Goal: Task Accomplishment & Management: Manage account settings

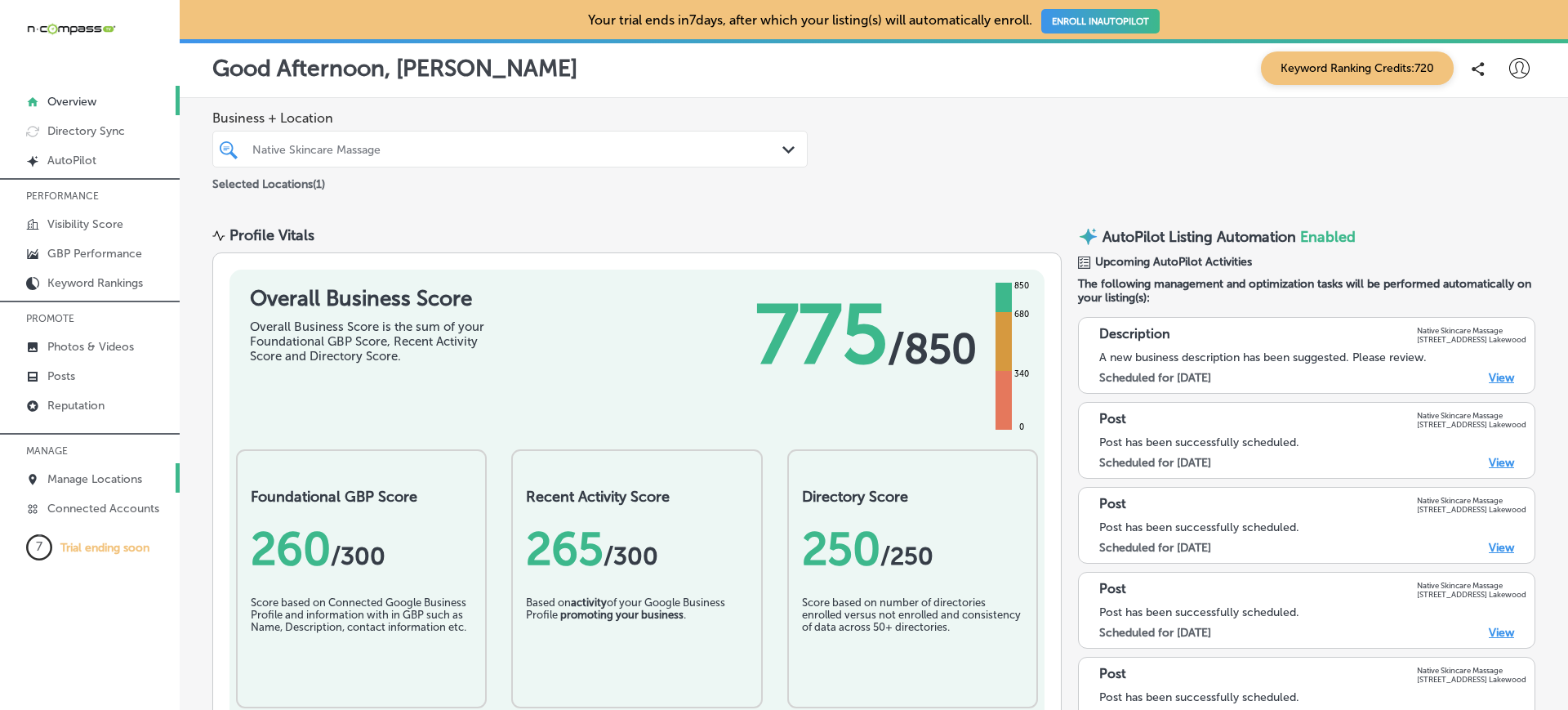
click at [77, 484] on p "Manage Locations" at bounding box center [94, 479] width 95 height 14
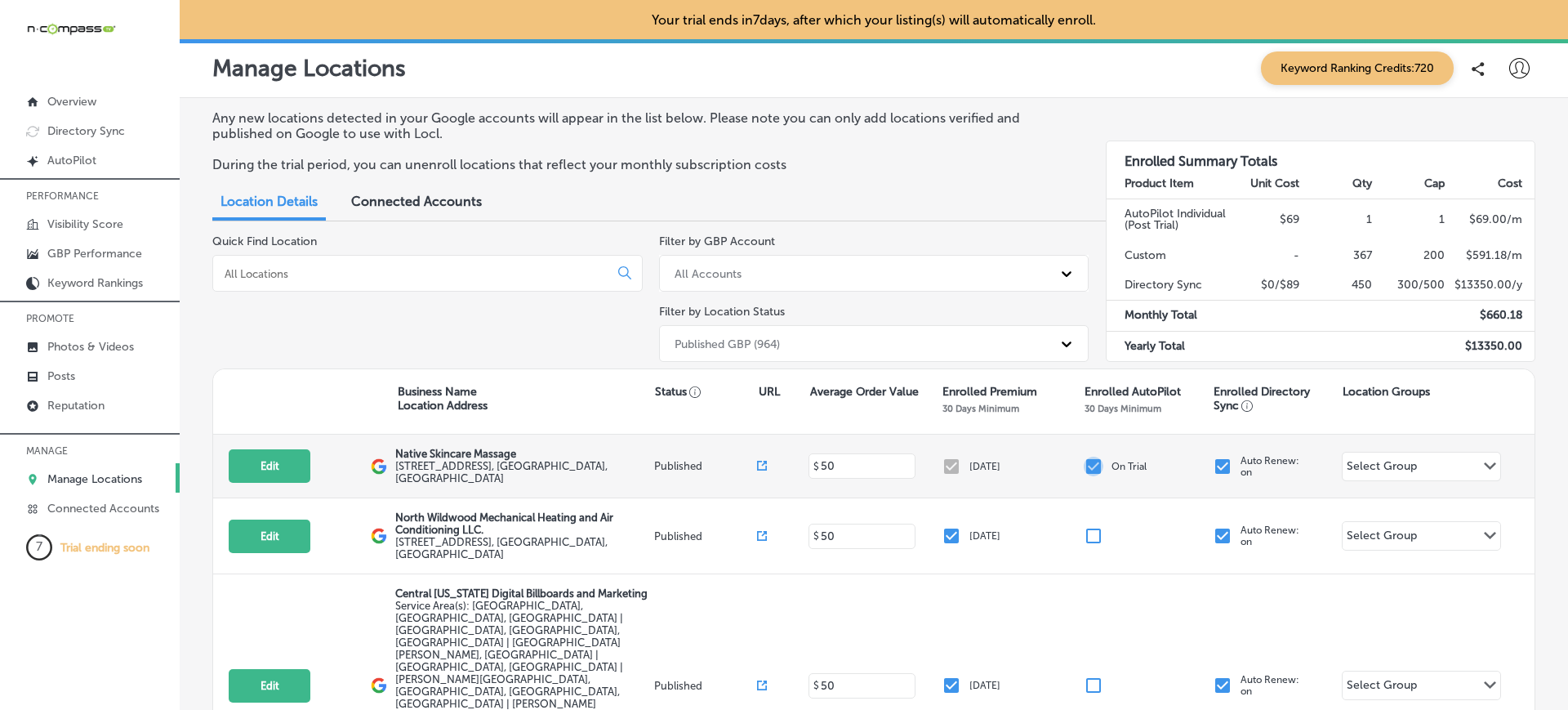
click at [1083, 462] on input "checkbox" at bounding box center [1093, 466] width 20 height 20
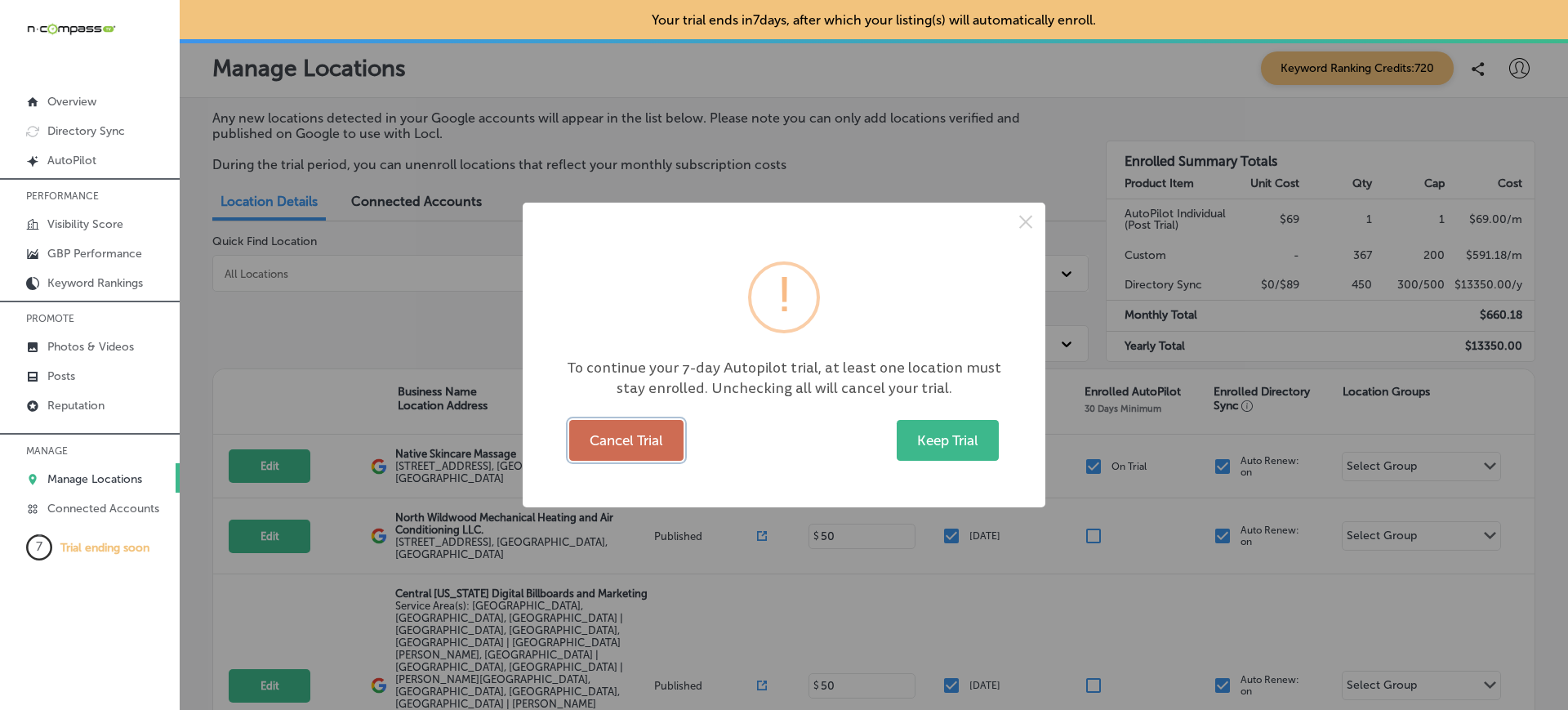
click at [647, 450] on button "Cancel Trial" at bounding box center [626, 441] width 115 height 41
checkbox input "false"
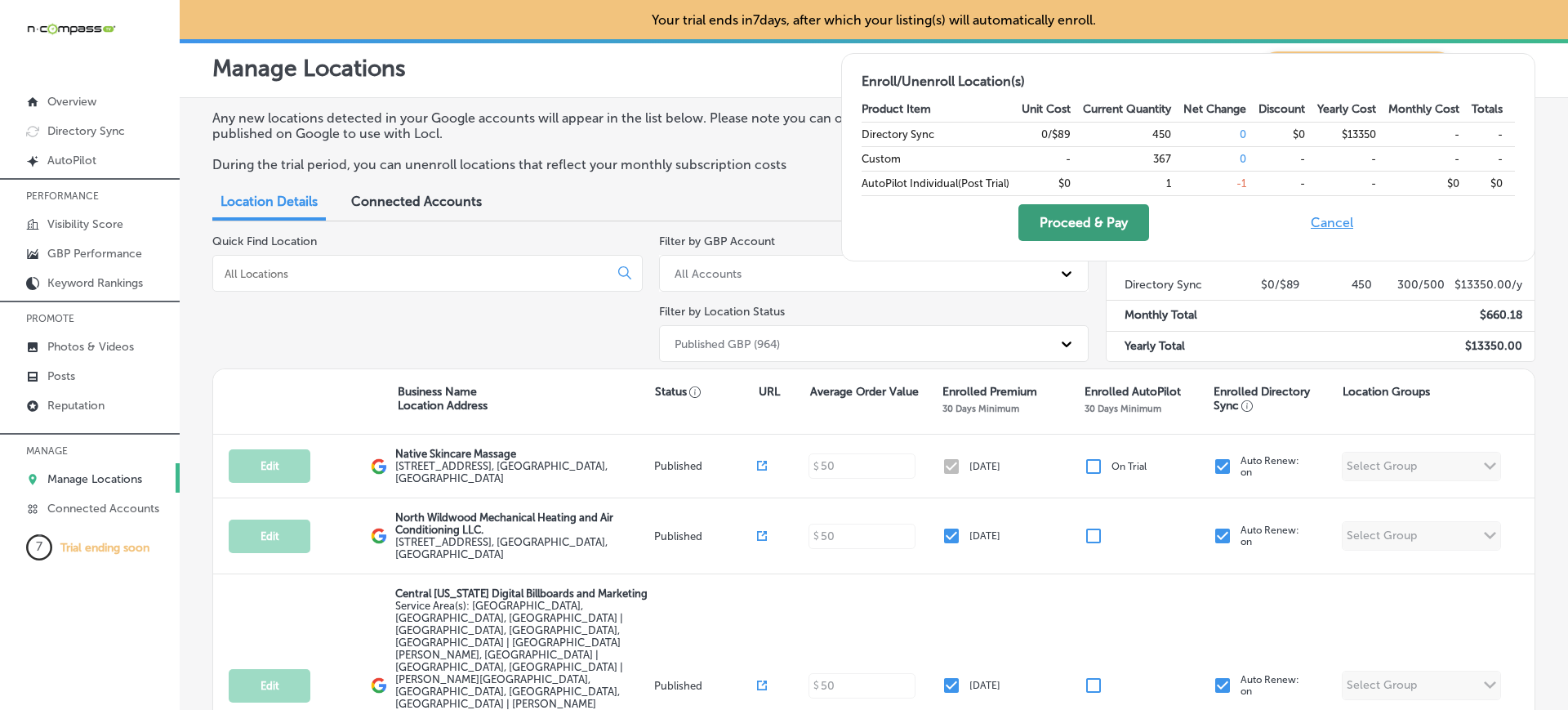
click at [1118, 228] on button "Proceed & Pay" at bounding box center [1083, 222] width 130 height 37
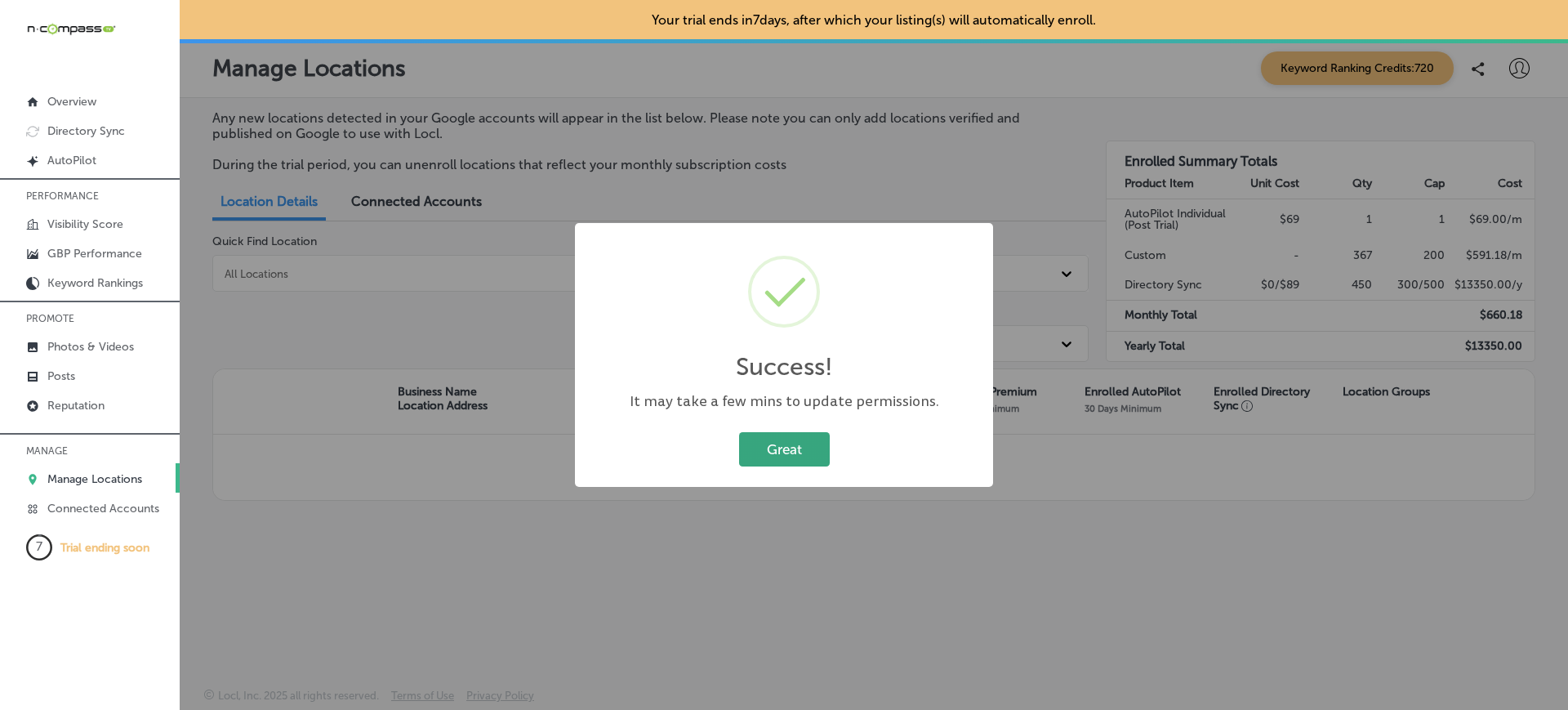
click at [806, 453] on button "Great" at bounding box center [784, 449] width 91 height 33
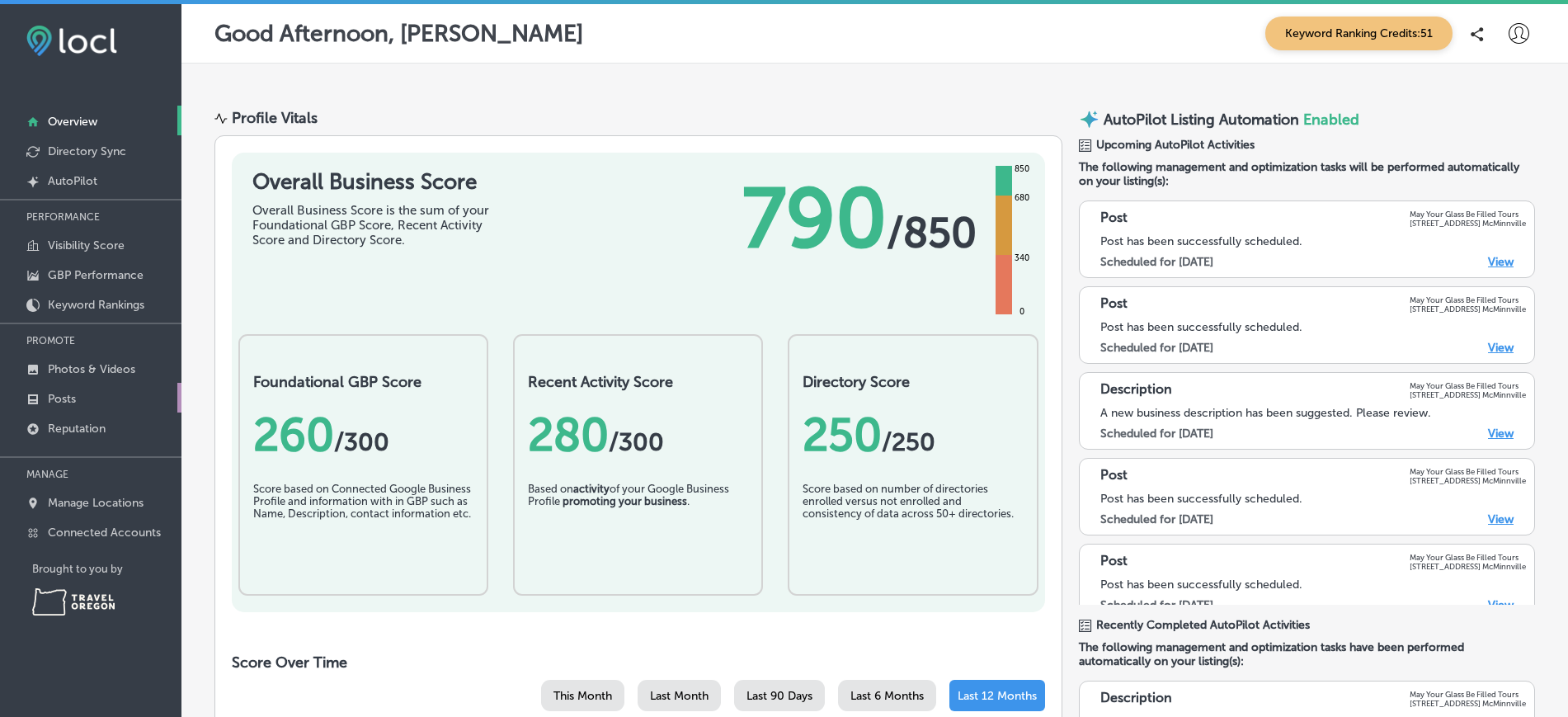
click at [93, 406] on link "Posts" at bounding box center [90, 398] width 181 height 30
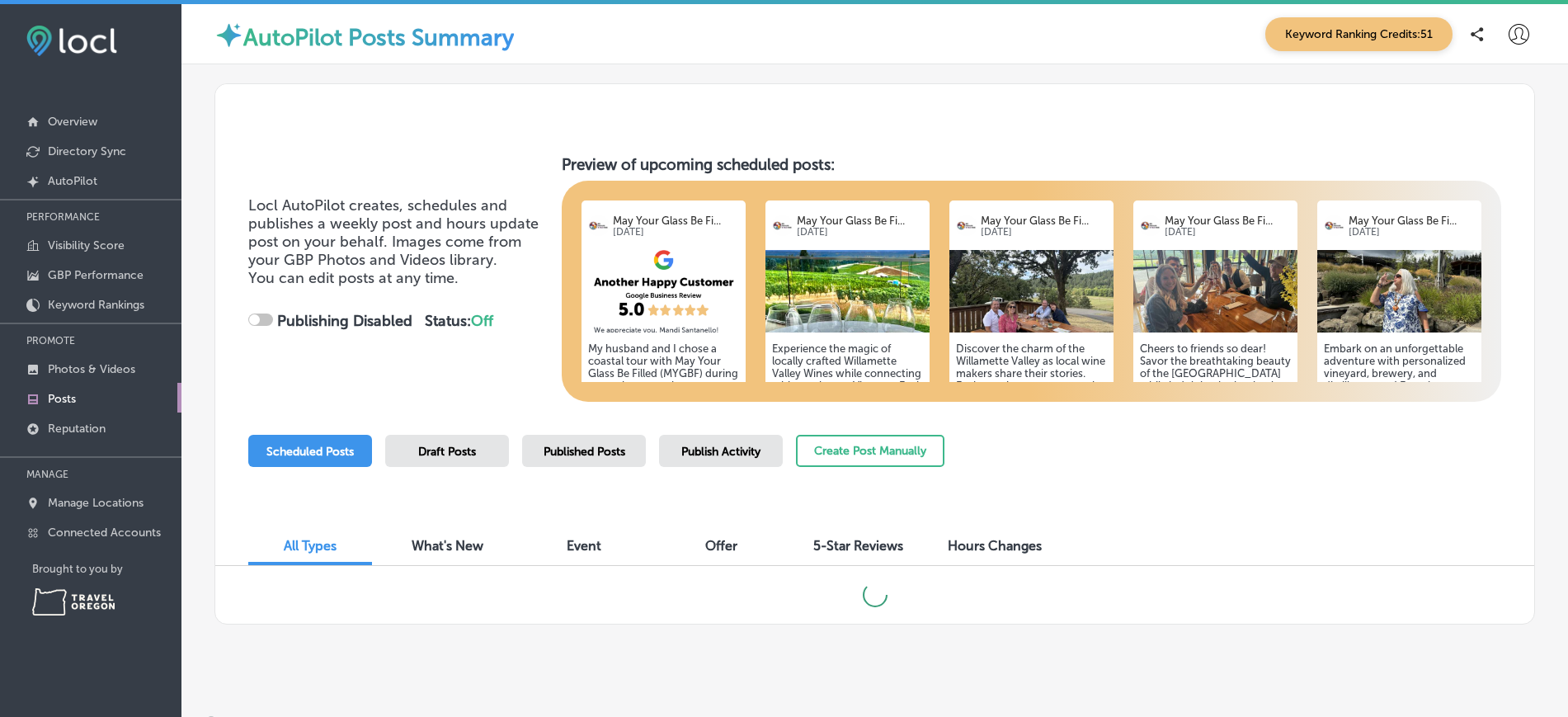
click at [723, 455] on span "Publish Activity" at bounding box center [721, 451] width 79 height 14
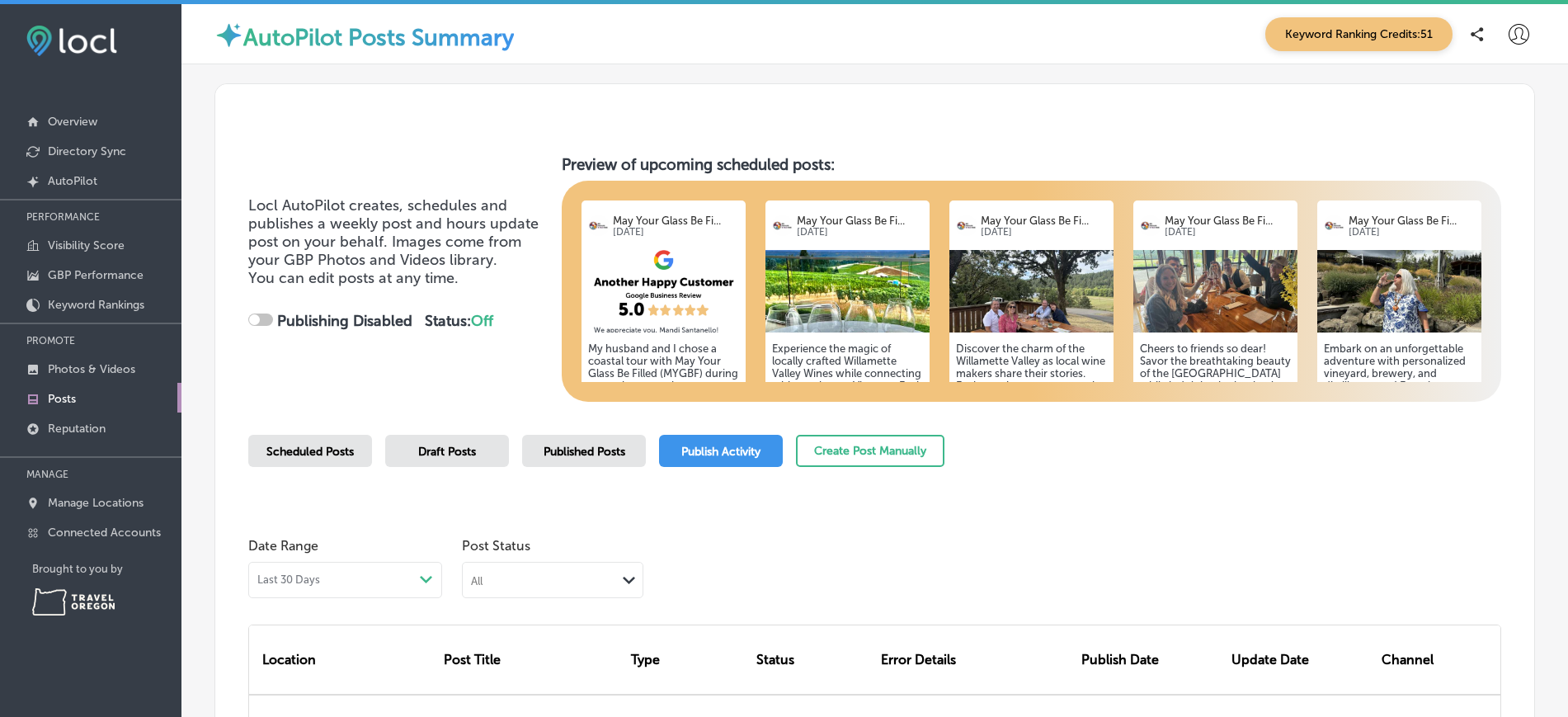
scroll to position [225, 0]
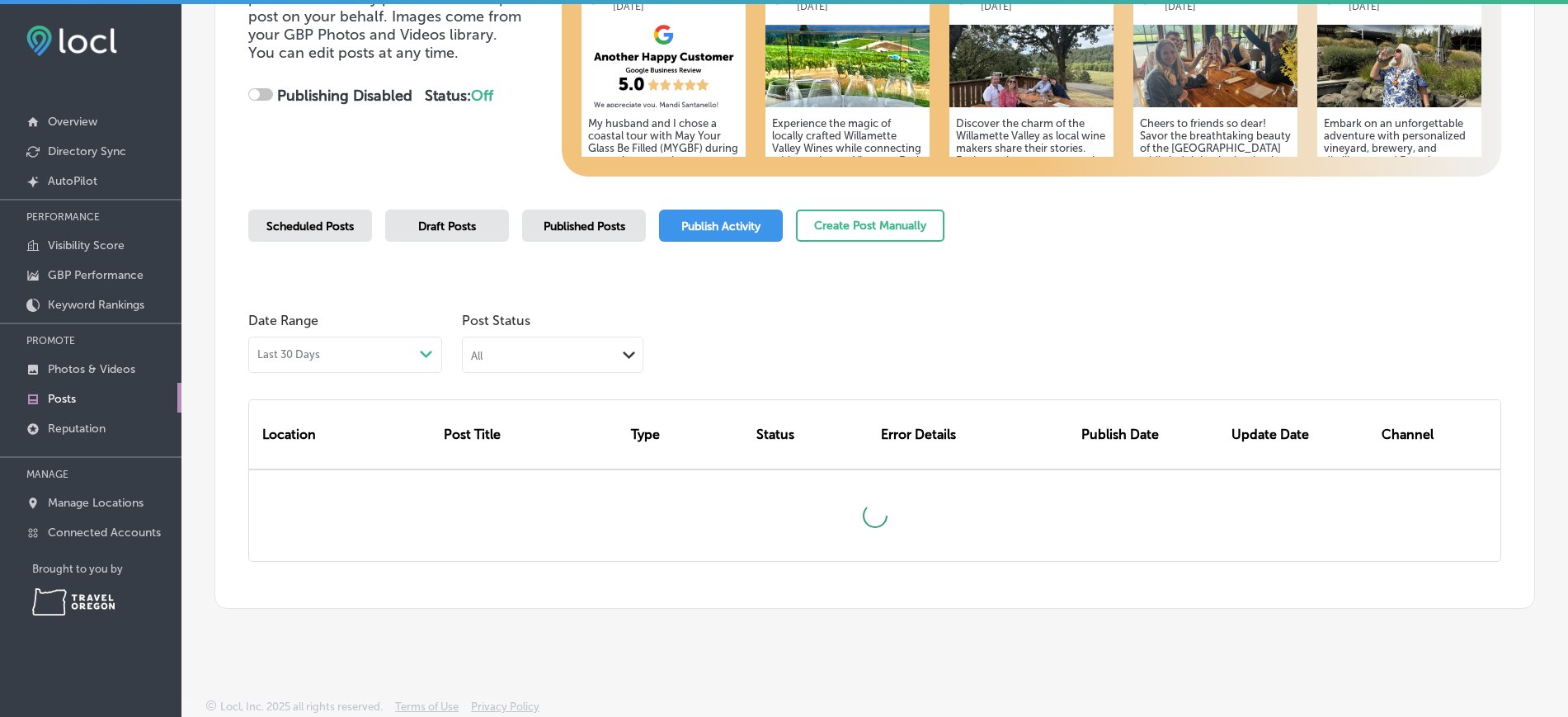
checkbox input "true"
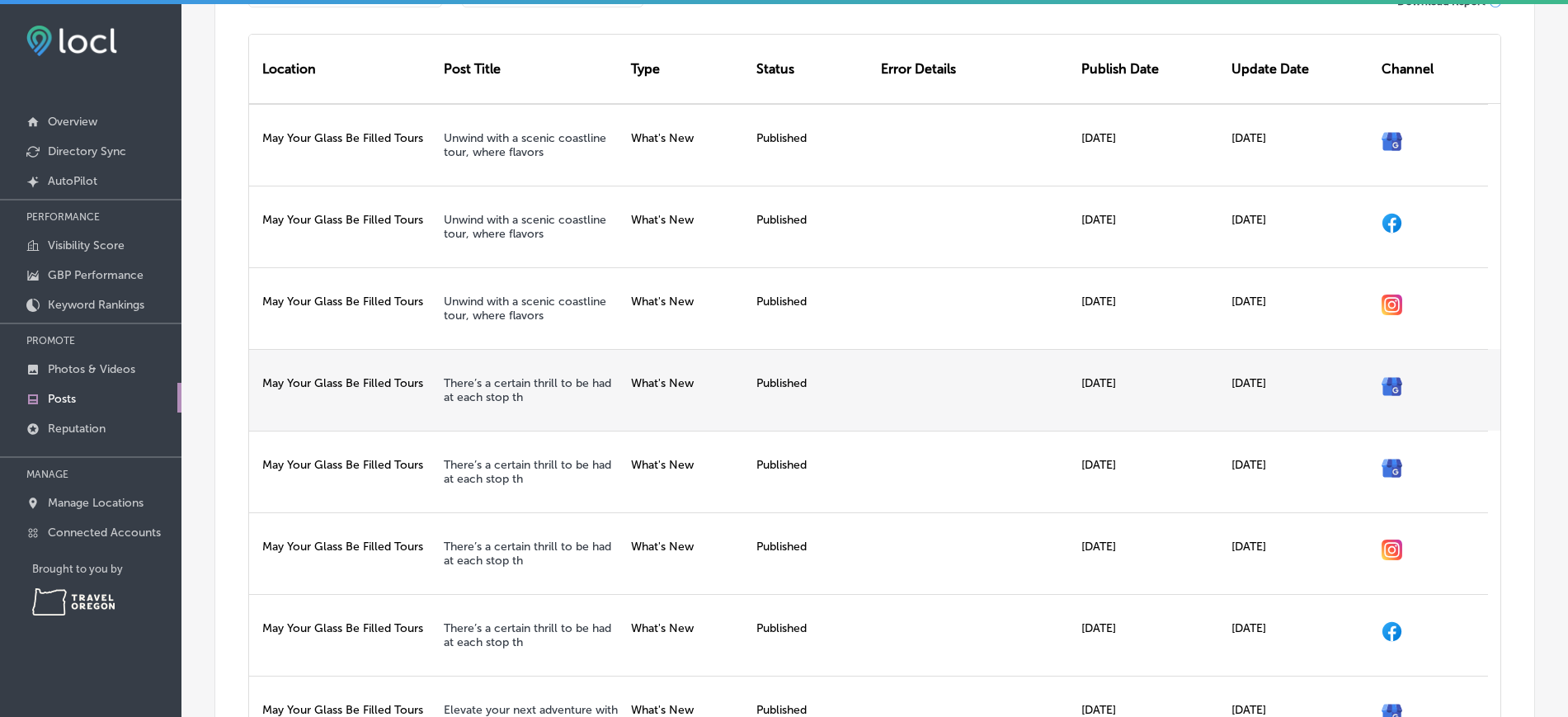
scroll to position [591, 0]
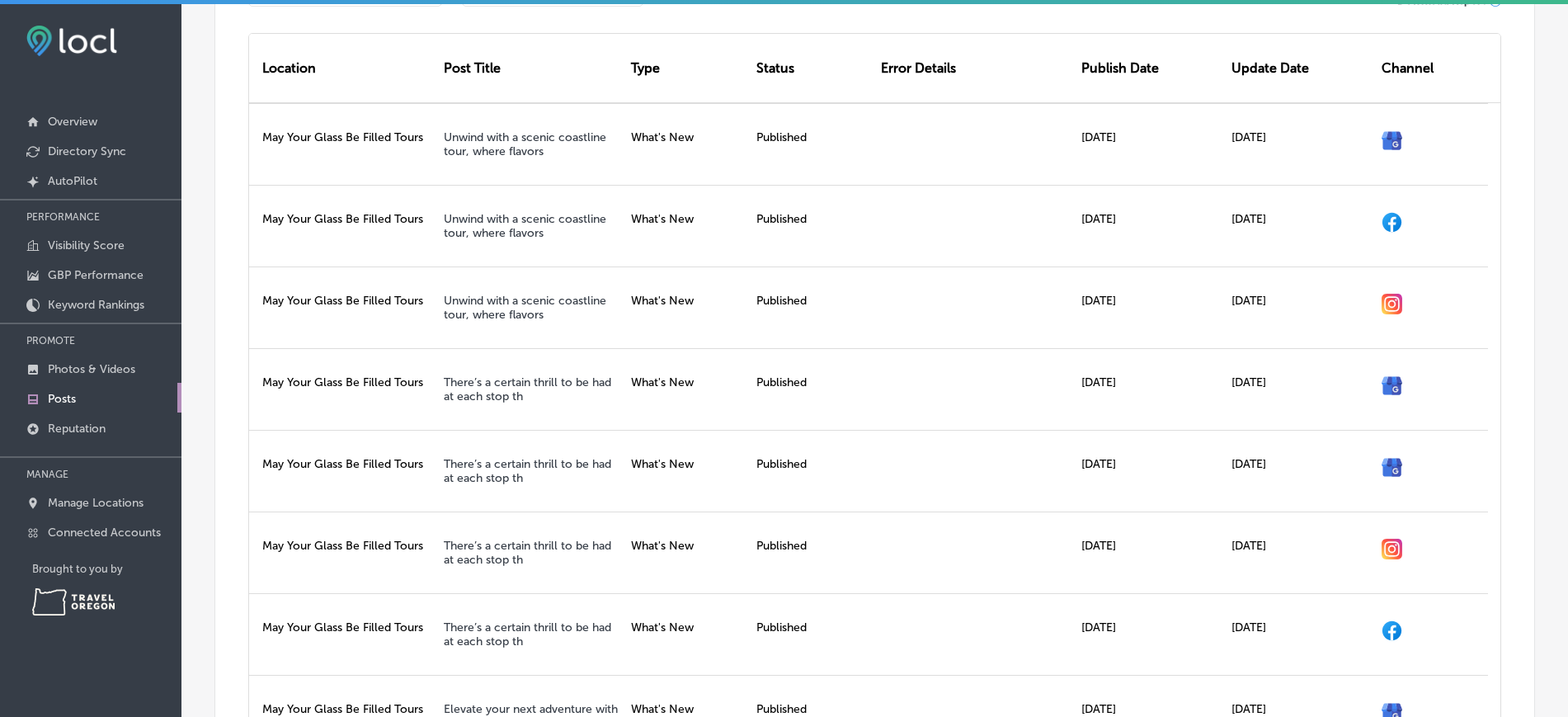
click at [221, 148] on div "Date Range Last 30 Days Path Created with Sketch. Post Status All Path Created …" at bounding box center [875, 483] width 1319 height 1129
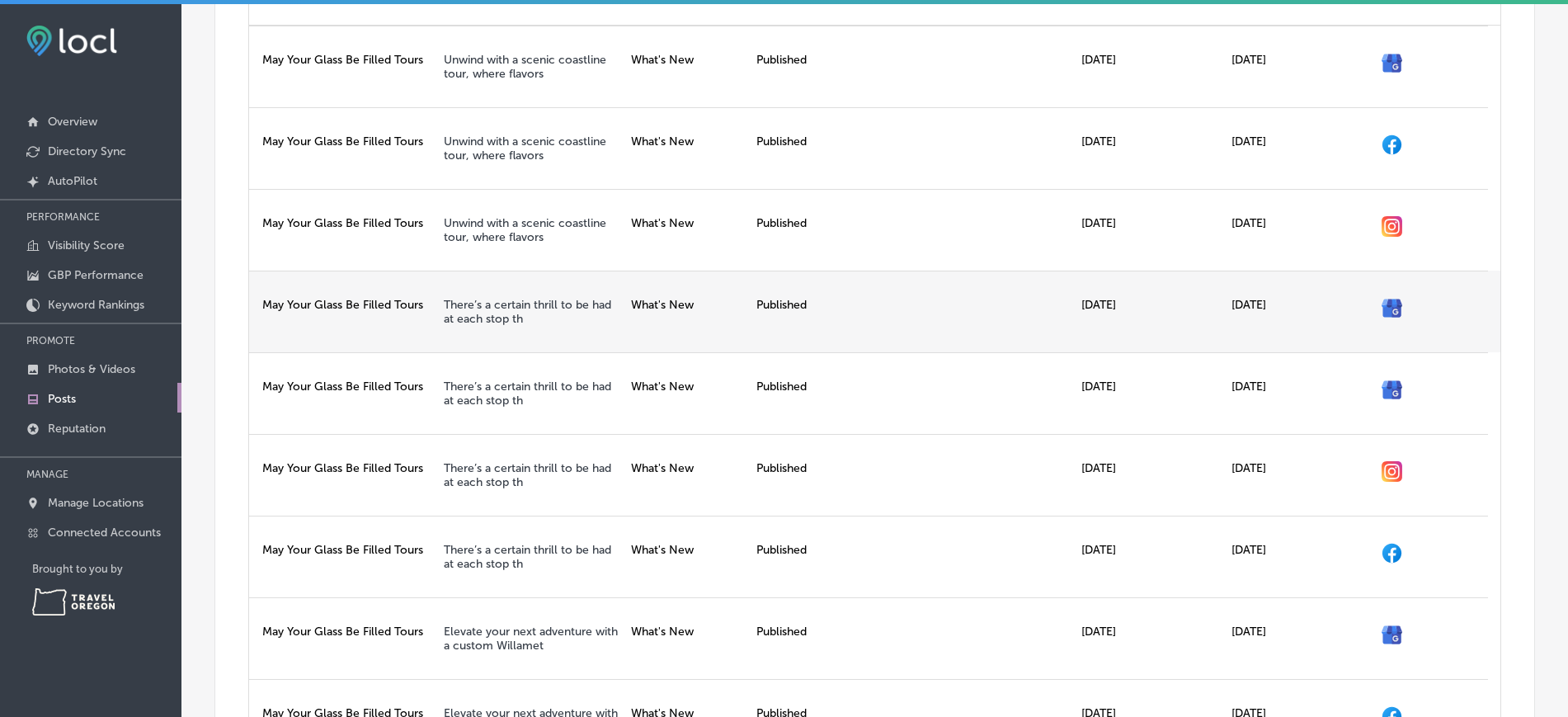
scroll to position [670, 0]
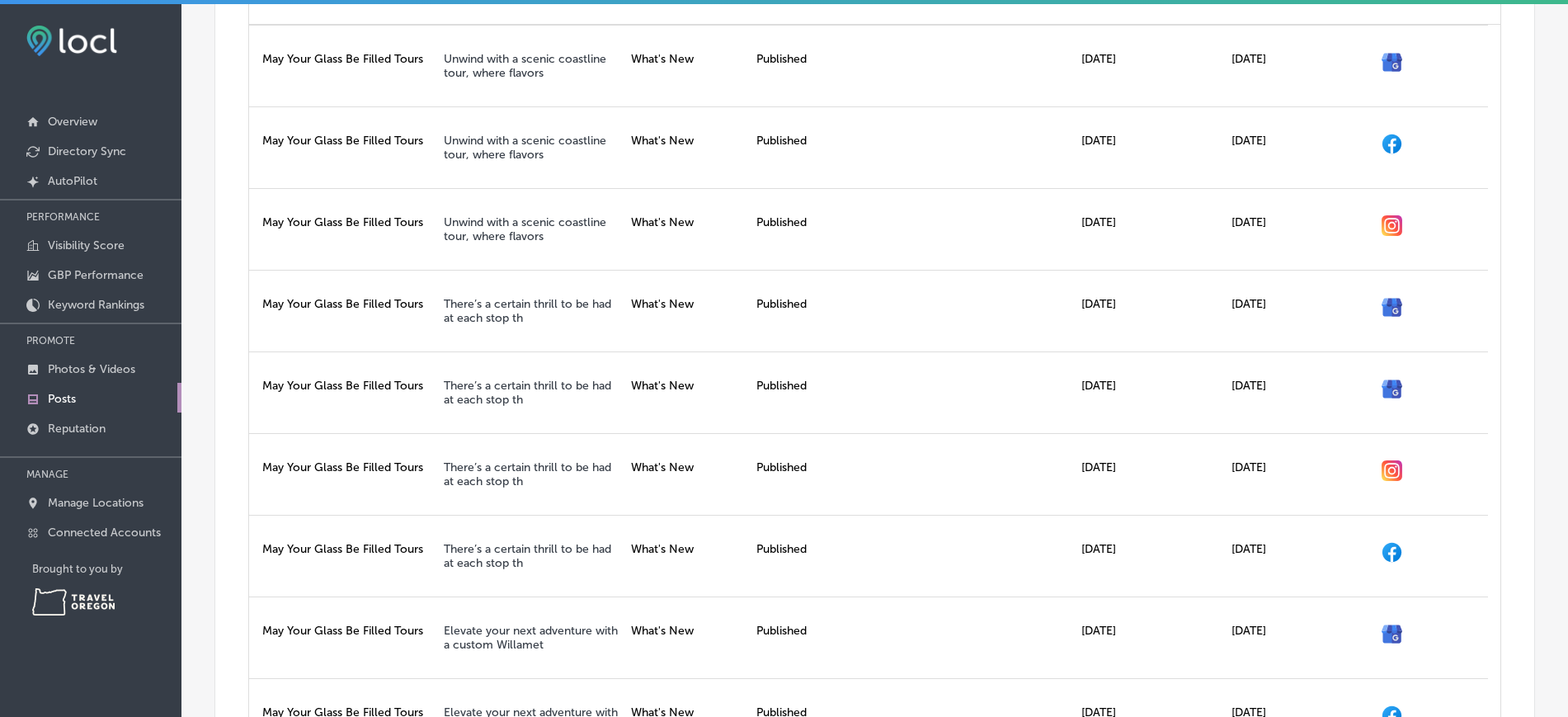
click at [1506, 95] on div "Date Range Last 30 Days Path Created with Sketch. Post Status All Path Created …" at bounding box center [875, 404] width 1319 height 1129
